Goal: Task Accomplishment & Management: Manage account settings

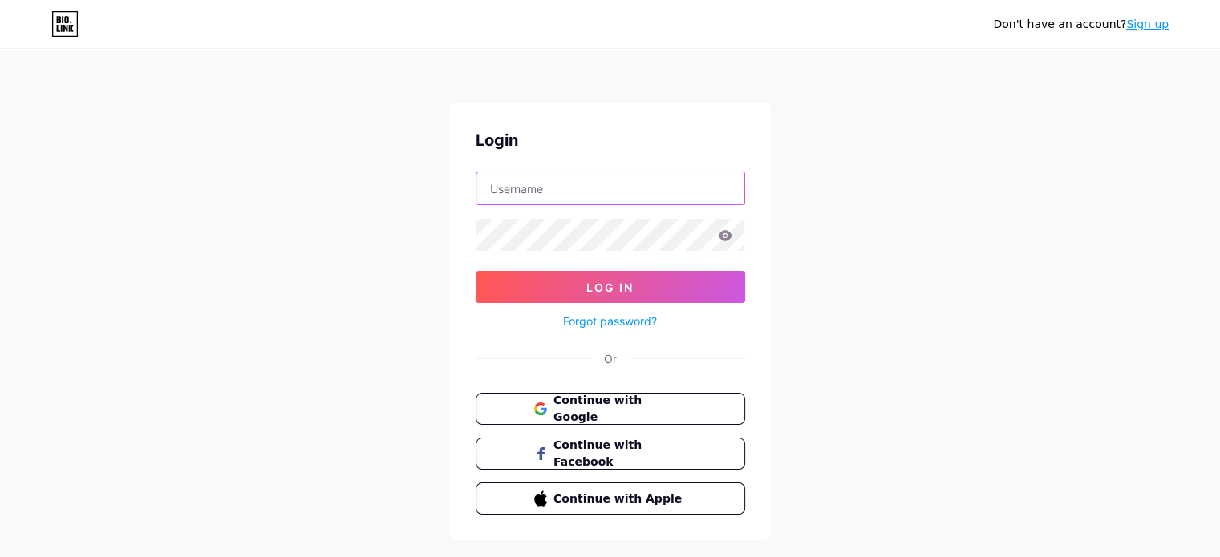
click at [621, 176] on input "text" at bounding box center [610, 188] width 268 height 32
click at [639, 136] on div "Login" at bounding box center [610, 140] width 269 height 24
click at [686, 399] on span "Continue with Google" at bounding box center [620, 409] width 134 height 34
click at [538, 185] on input "text" at bounding box center [610, 188] width 268 height 32
paste input "adamgrphx"
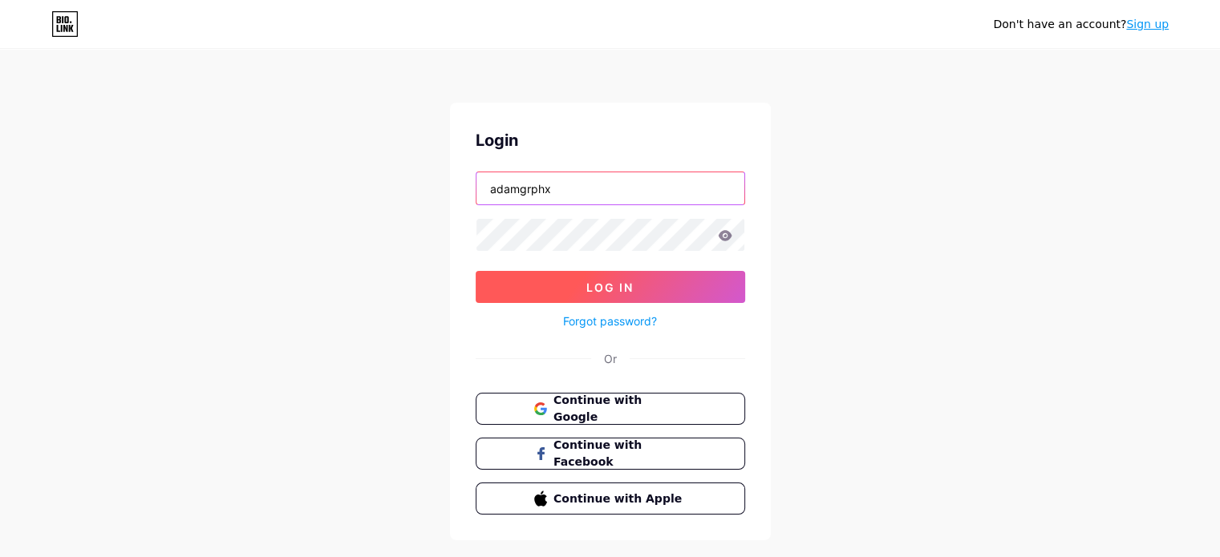
type input "adamgrphx"
click at [655, 275] on button "Log In" at bounding box center [610, 287] width 269 height 32
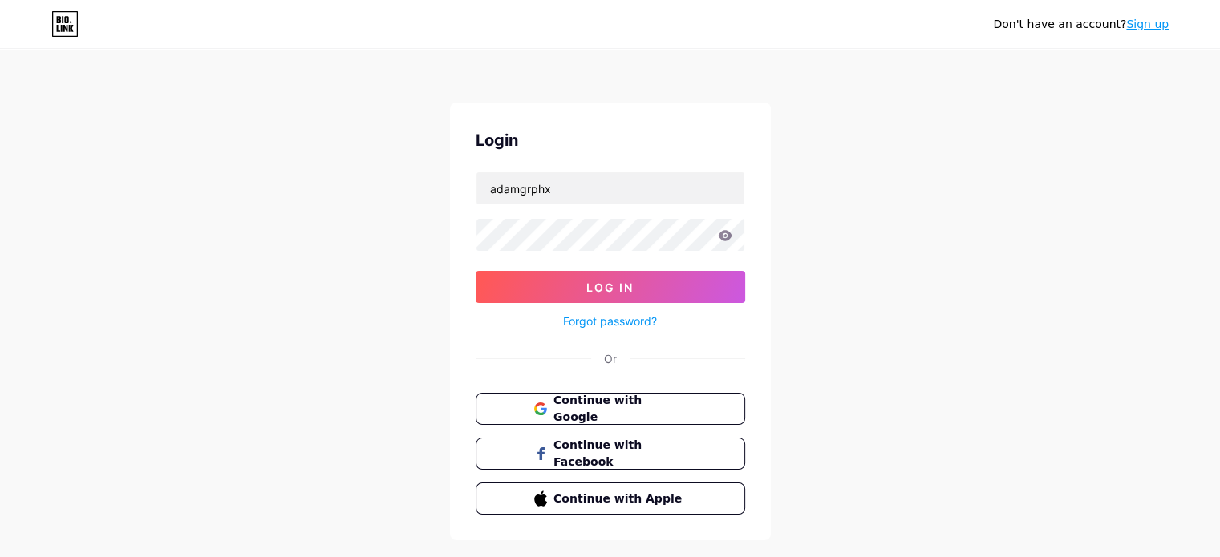
click at [722, 236] on icon at bounding box center [725, 235] width 14 height 11
click at [722, 240] on icon at bounding box center [725, 235] width 14 height 11
click at [541, 277] on button "Log In" at bounding box center [610, 287] width 269 height 32
